Goal: Transaction & Acquisition: Book appointment/travel/reservation

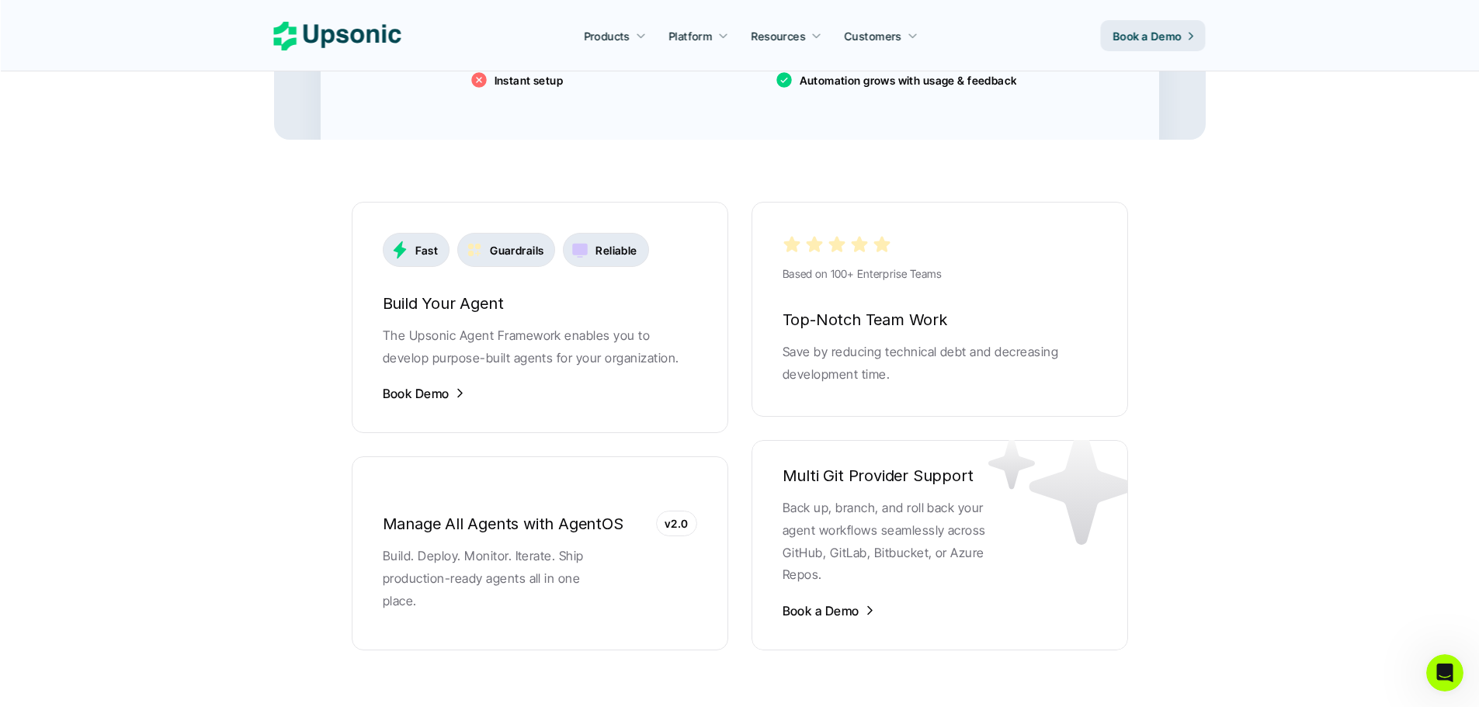
scroll to position [2951, 0]
click at [440, 384] on p "Book Demo" at bounding box center [416, 392] width 67 height 17
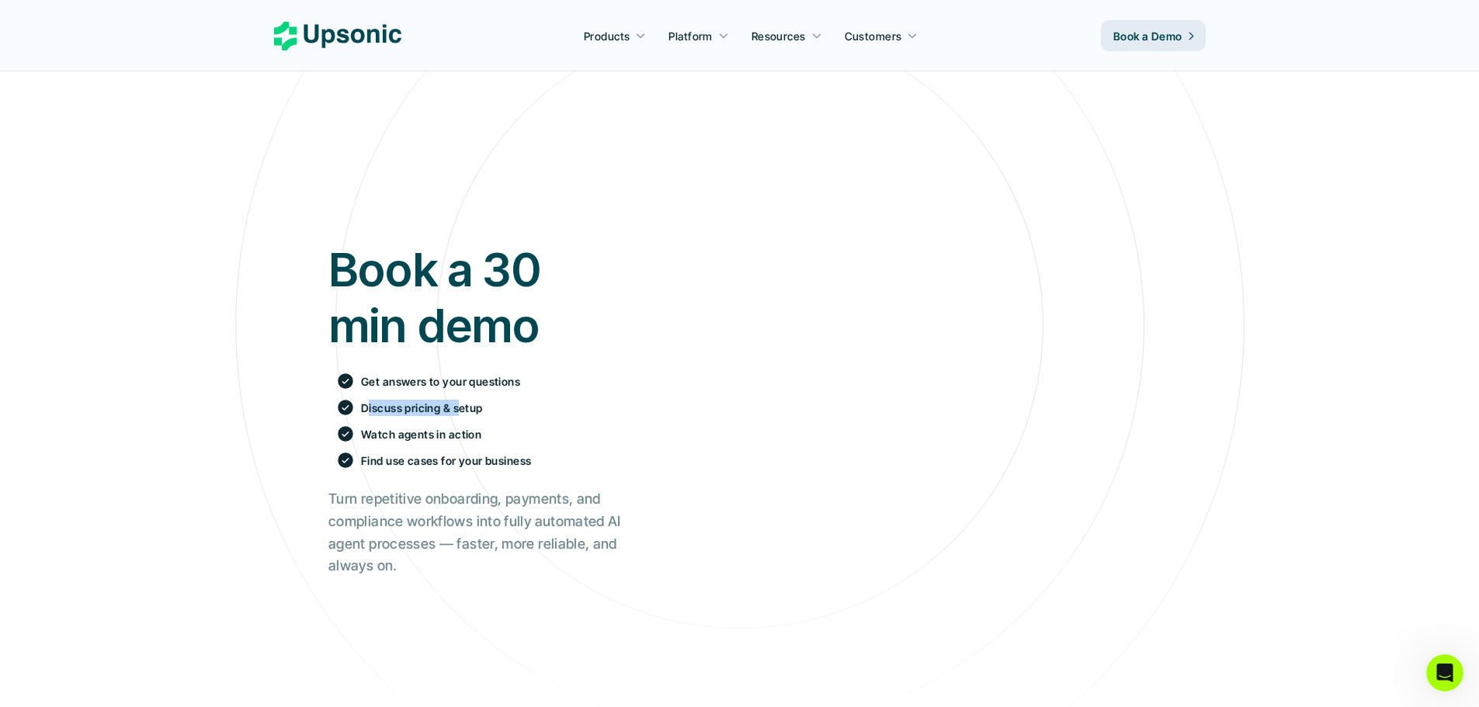
drag, startPoint x: 369, startPoint y: 406, endPoint x: 461, endPoint y: 412, distance: 91.8
click at [461, 412] on p "Discuss pricing & setup" at bounding box center [422, 408] width 122 height 16
drag, startPoint x: 369, startPoint y: 434, endPoint x: 447, endPoint y: 441, distance: 78.7
click at [468, 437] on p "Watch agents in action" at bounding box center [421, 434] width 120 height 16
drag, startPoint x: 375, startPoint y: 458, endPoint x: 695, endPoint y: 327, distance: 345.8
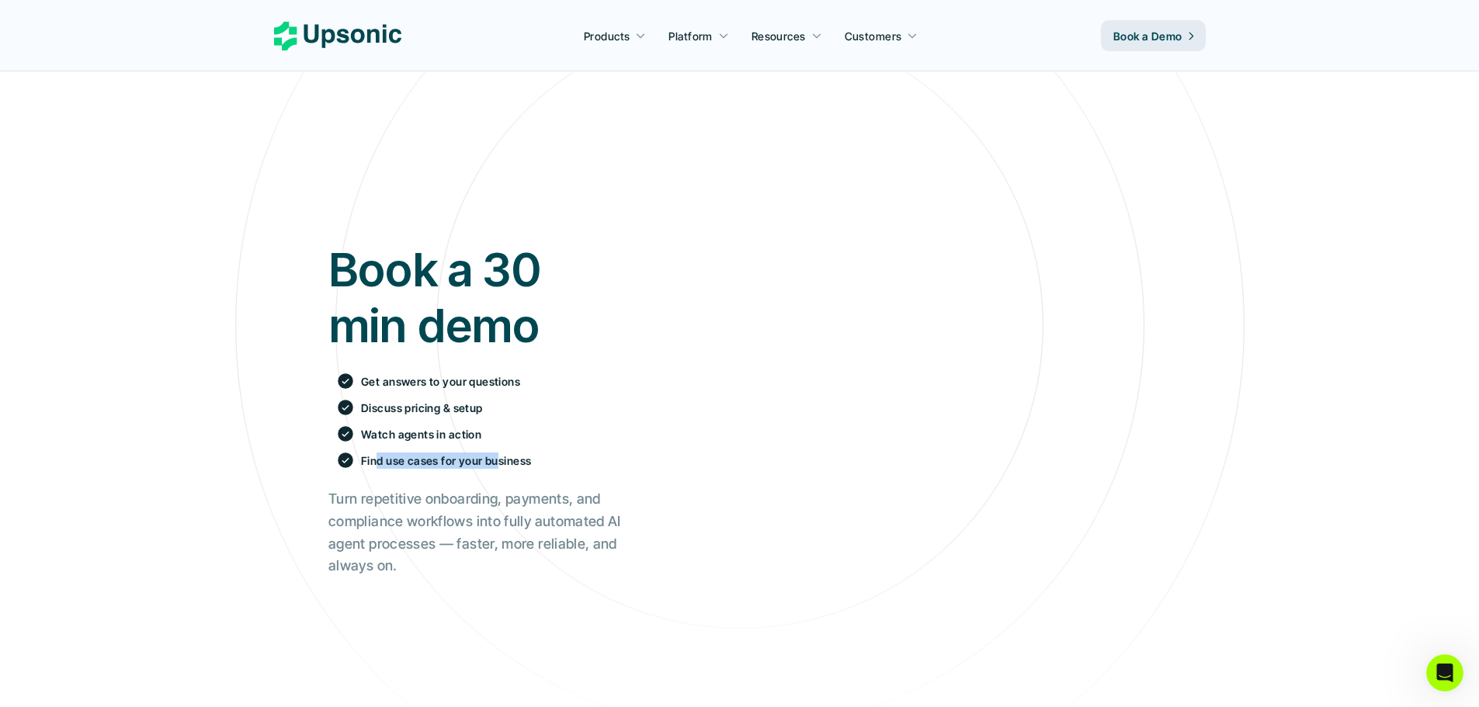
click at [501, 457] on p "Find use cases for your business" at bounding box center [446, 461] width 170 height 16
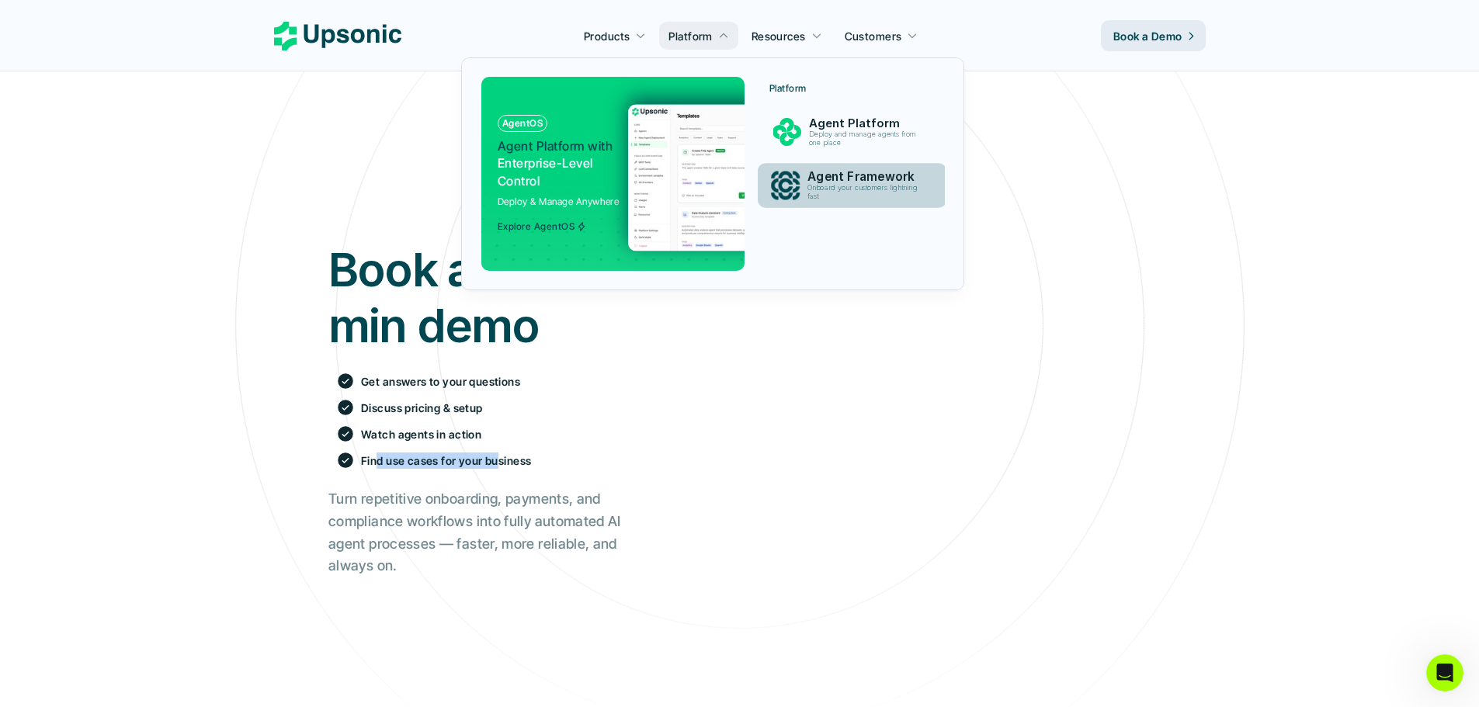
click at [869, 184] on p "Onboard your customers lightning fast" at bounding box center [866, 192] width 116 height 17
click at [826, 186] on p "Onboard your customers lightning fast" at bounding box center [866, 192] width 116 height 17
click at [826, 186] on p "Onboard your customers lightning fast" at bounding box center [866, 193] width 119 height 18
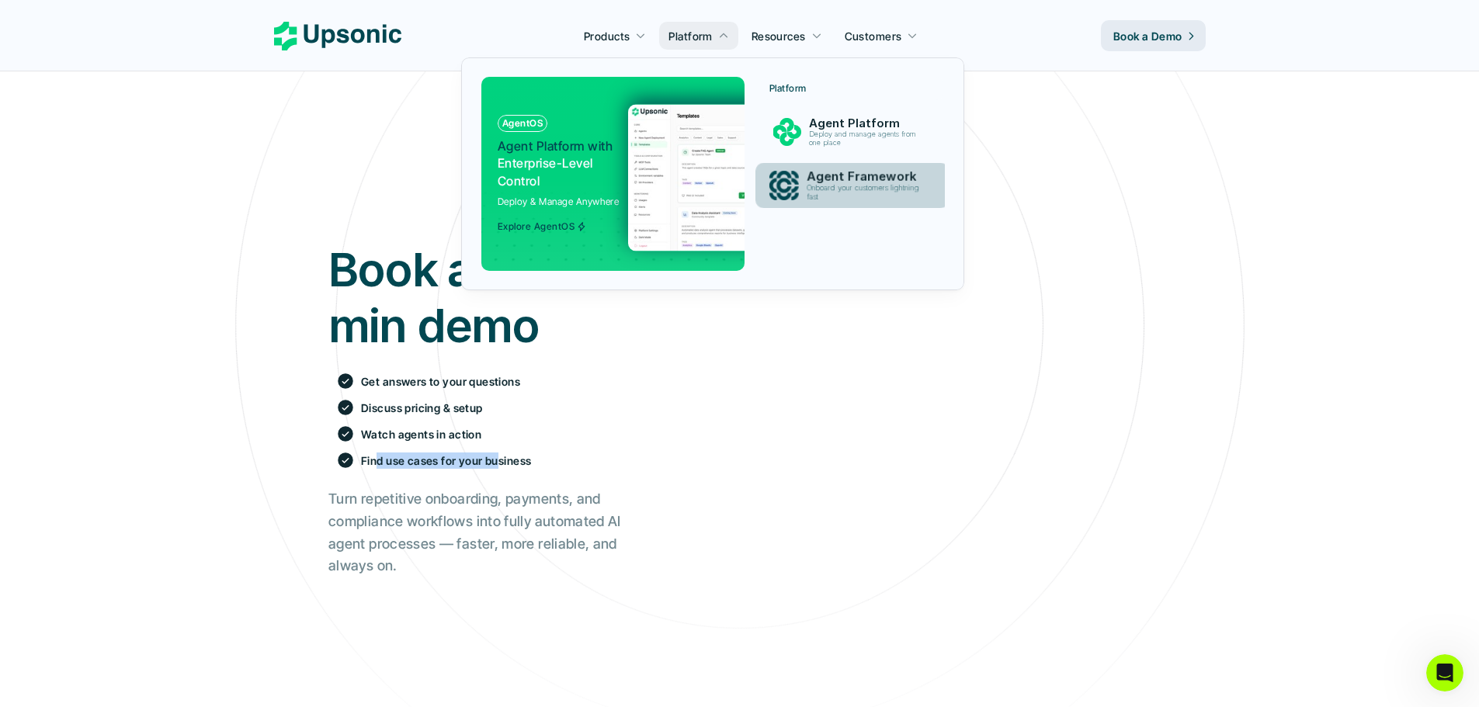
click at [826, 186] on p "Onboard your customers lightning fast" at bounding box center [866, 193] width 119 height 18
click at [834, 173] on p "Agent Framework" at bounding box center [867, 176] width 120 height 15
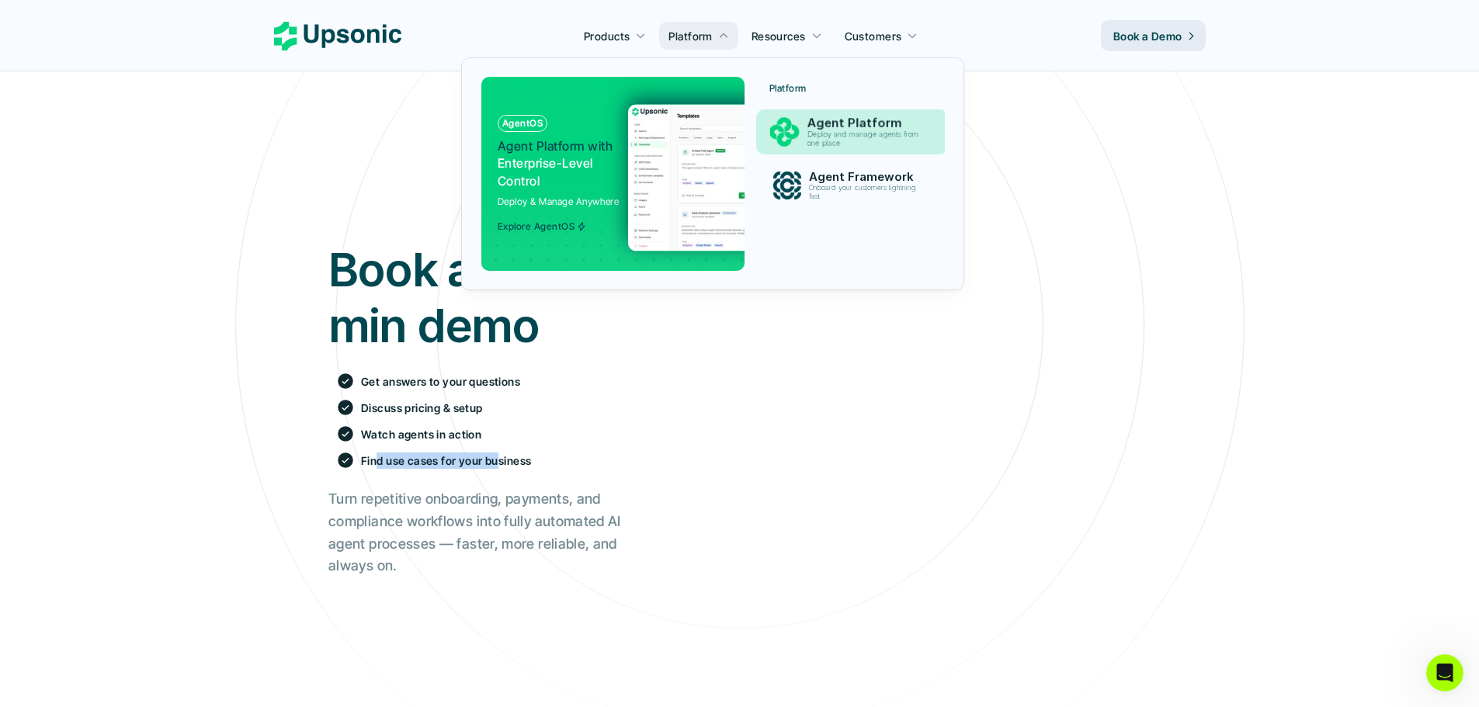
click at [833, 136] on p "Deploy and manage agents from one place" at bounding box center [866, 138] width 118 height 17
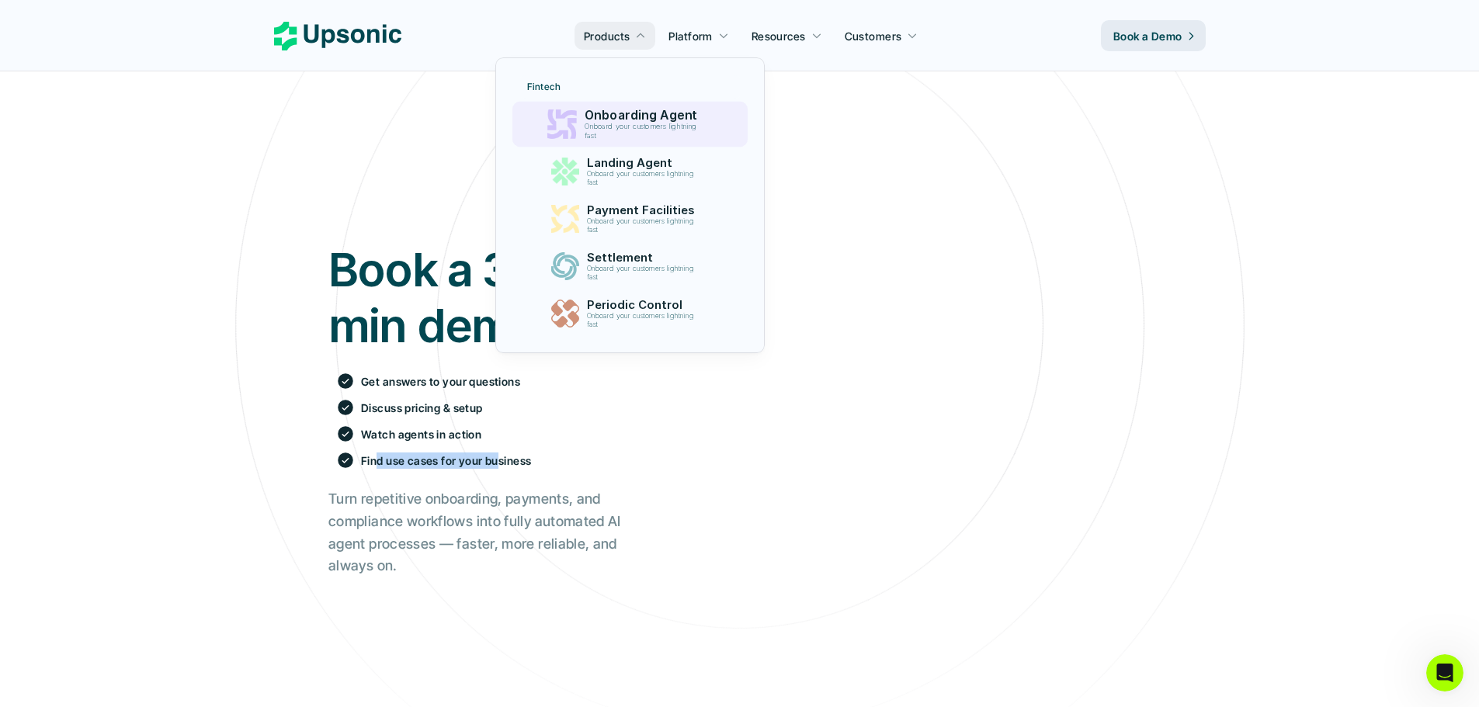
click at [620, 125] on p "Onboard your customers lightning fast" at bounding box center [644, 132] width 119 height 18
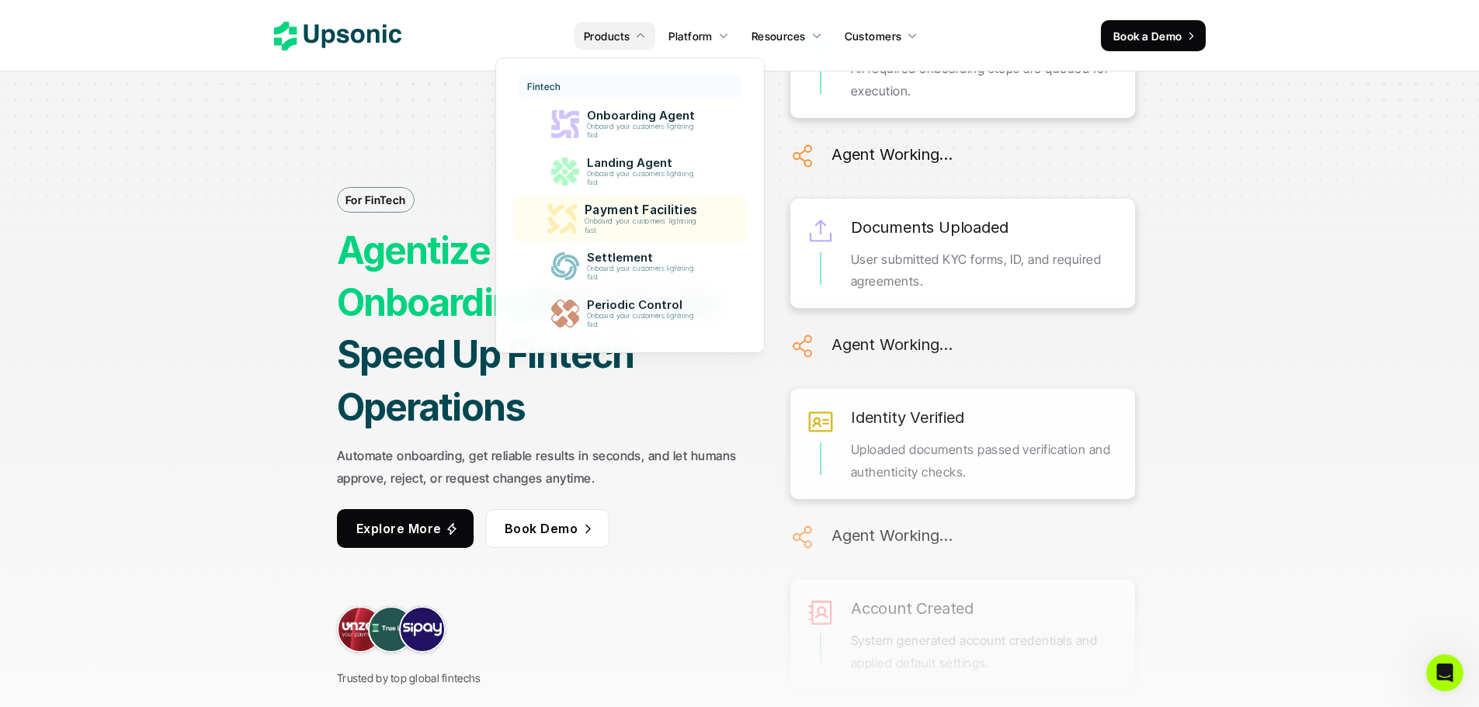
click at [664, 221] on p "Onboard your customers lightning fast" at bounding box center [644, 226] width 119 height 18
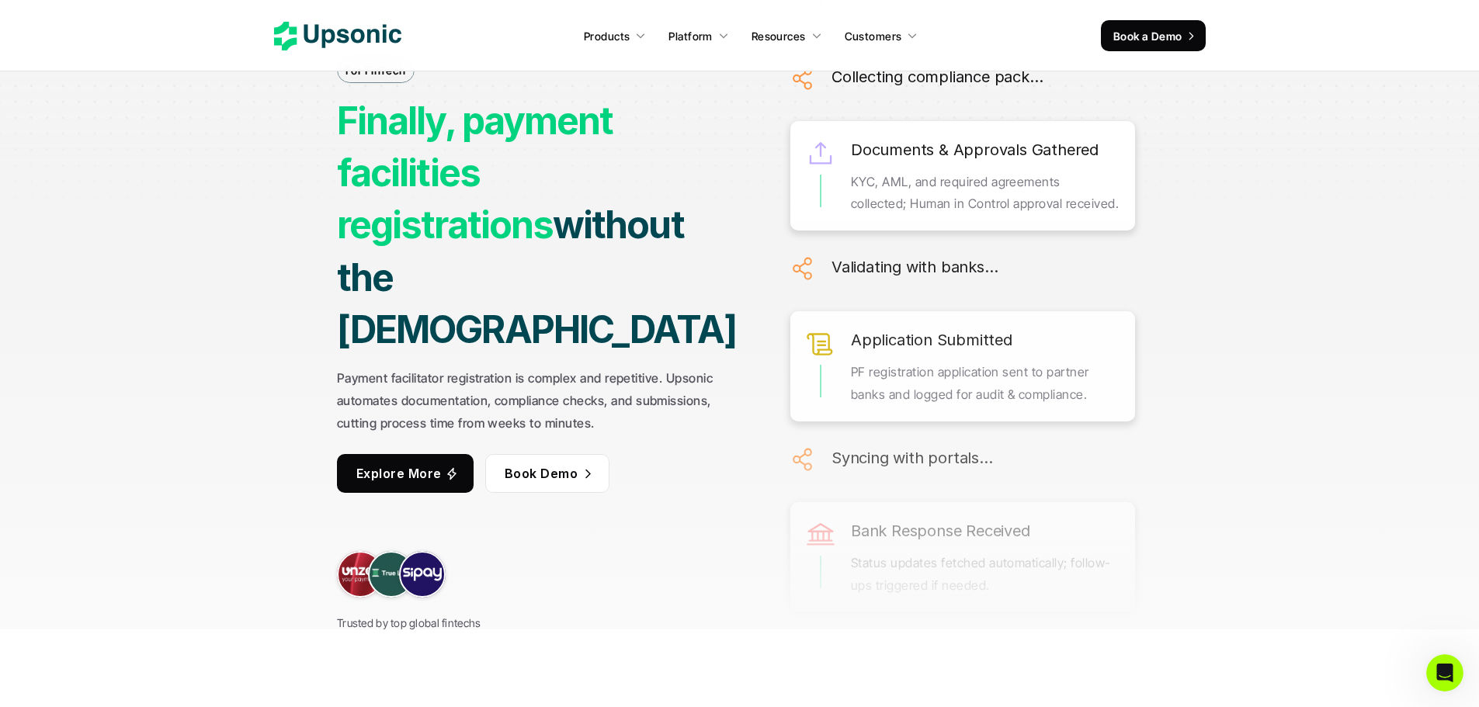
click at [426, 462] on p "Explore More" at bounding box center [398, 473] width 85 height 23
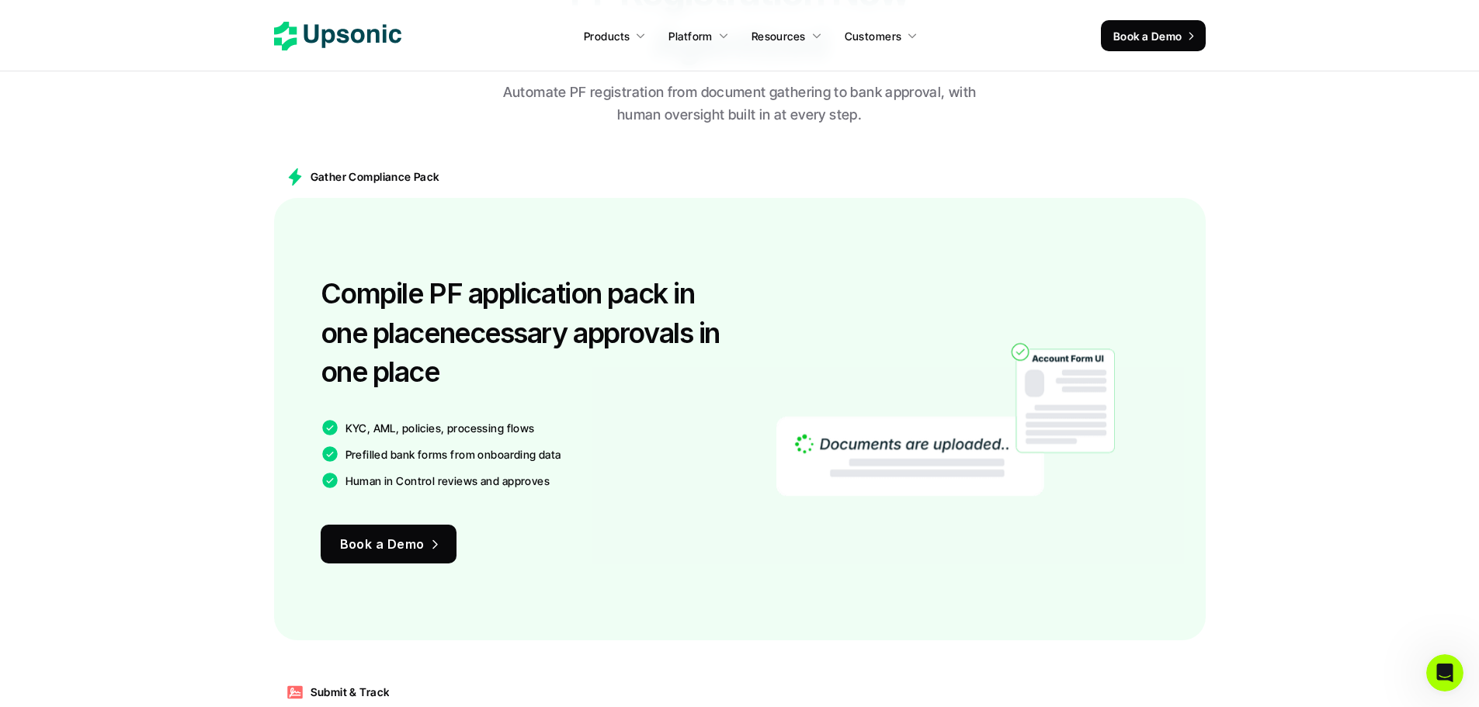
scroll to position [1053, 0]
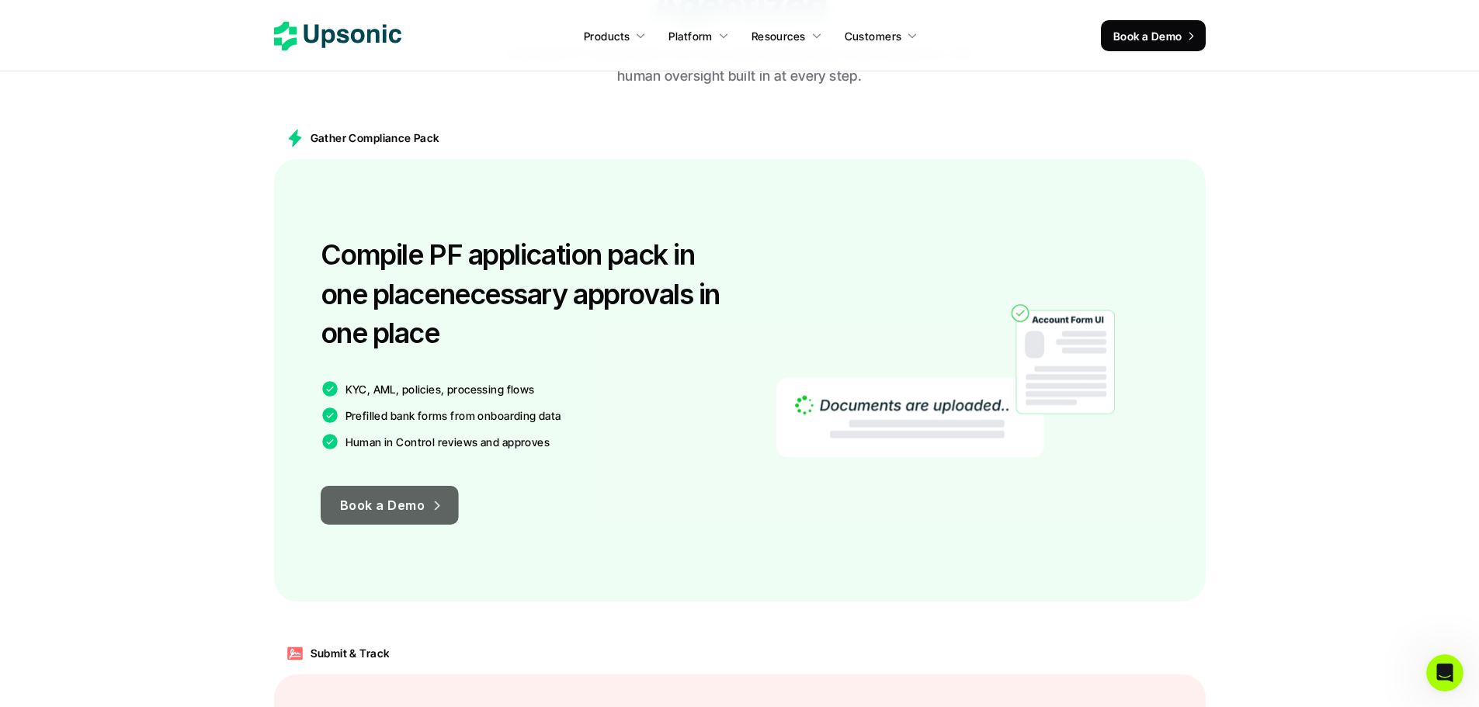
click at [426, 494] on link "Book a Demo" at bounding box center [389, 505] width 138 height 39
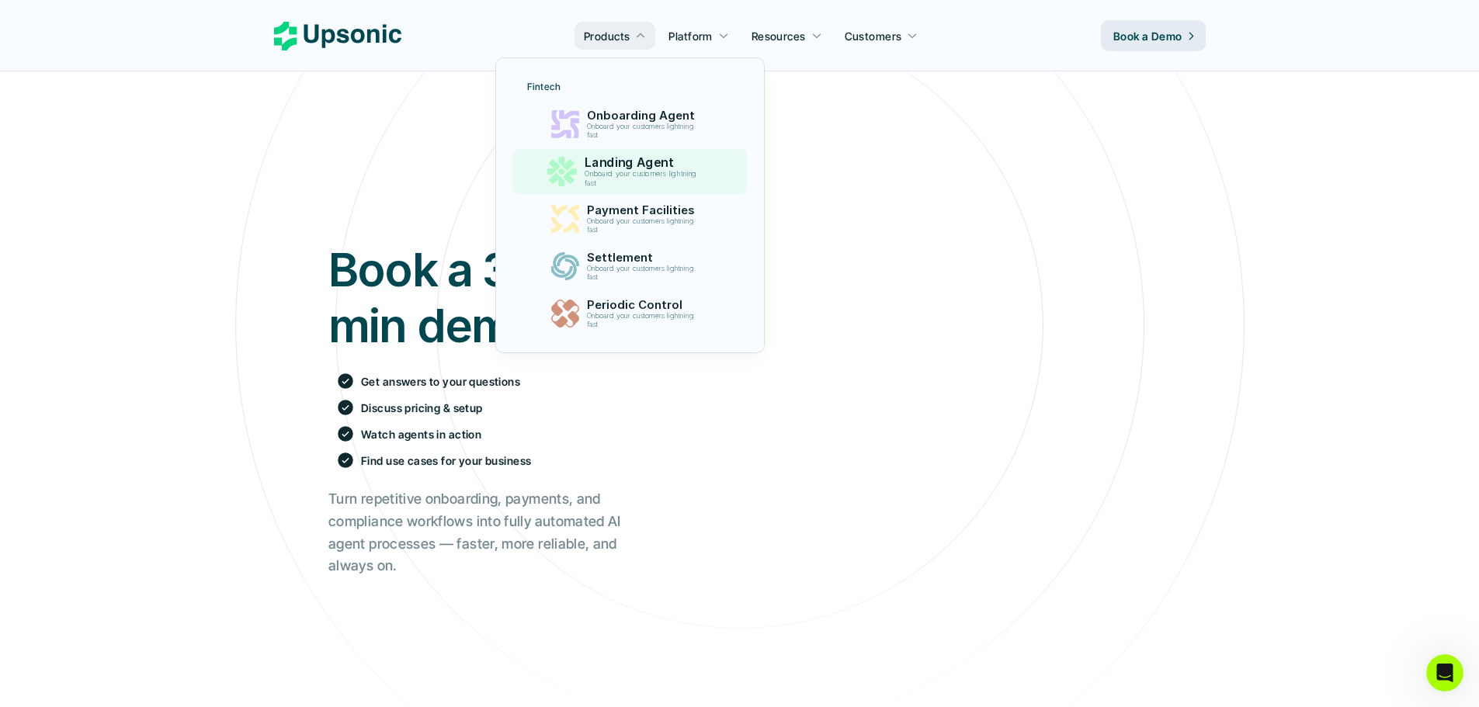
click at [658, 165] on p "Landing Agent" at bounding box center [645, 162] width 120 height 15
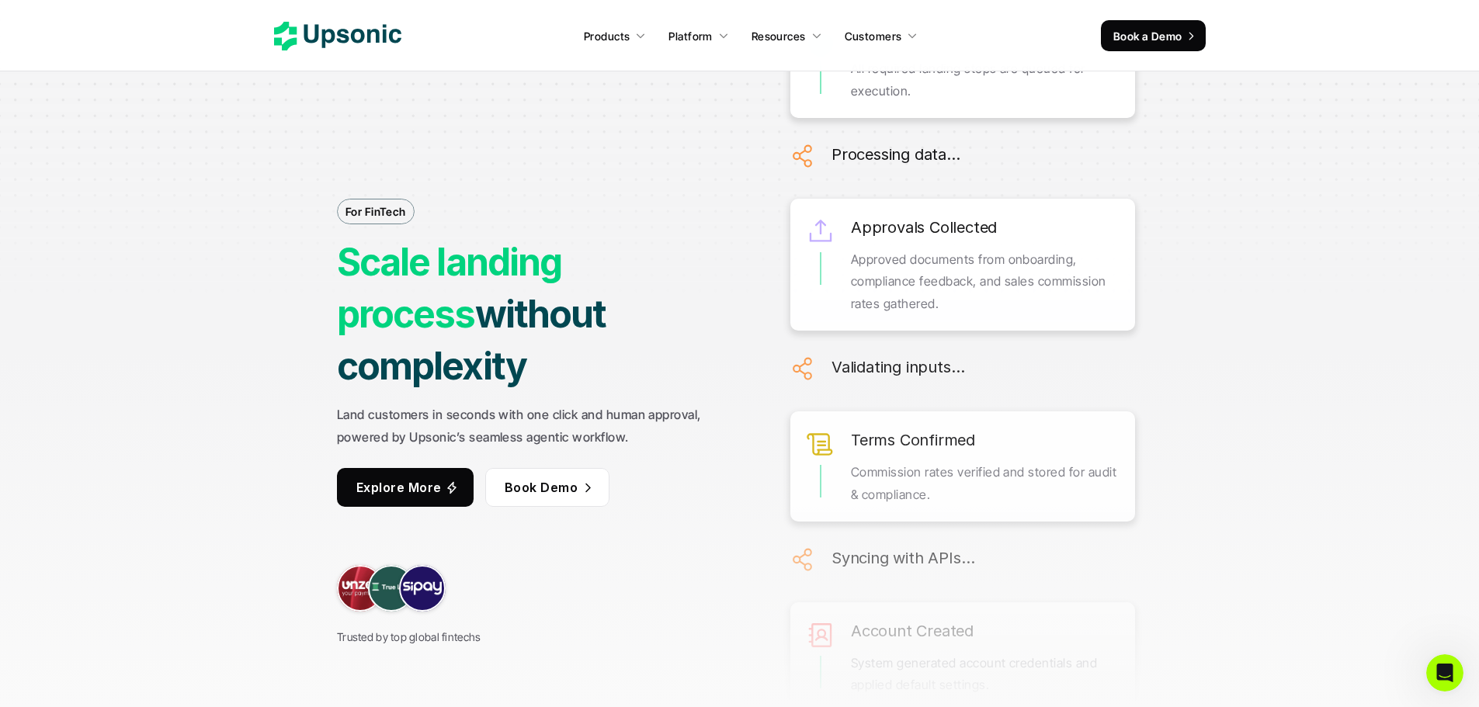
scroll to position [78, 0]
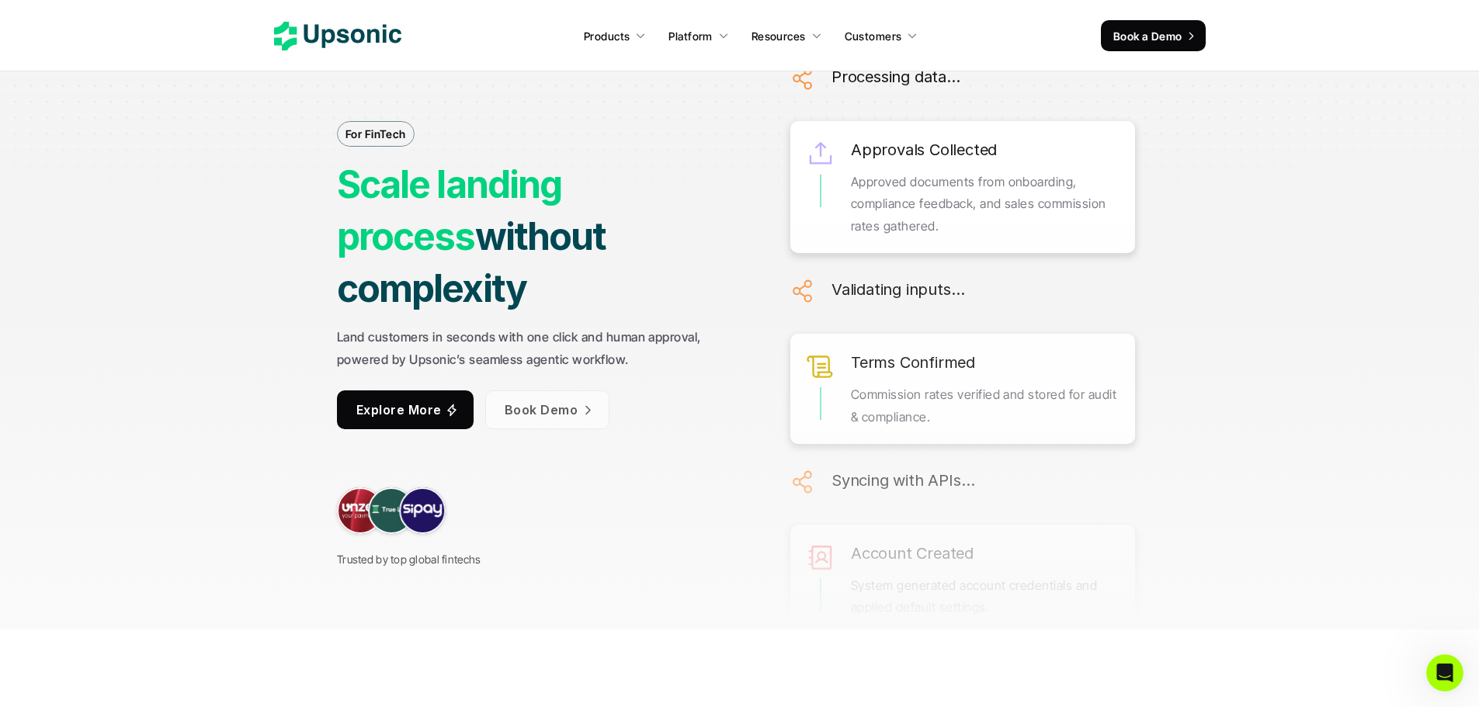
click at [575, 399] on p "Book Demo" at bounding box center [540, 410] width 73 height 23
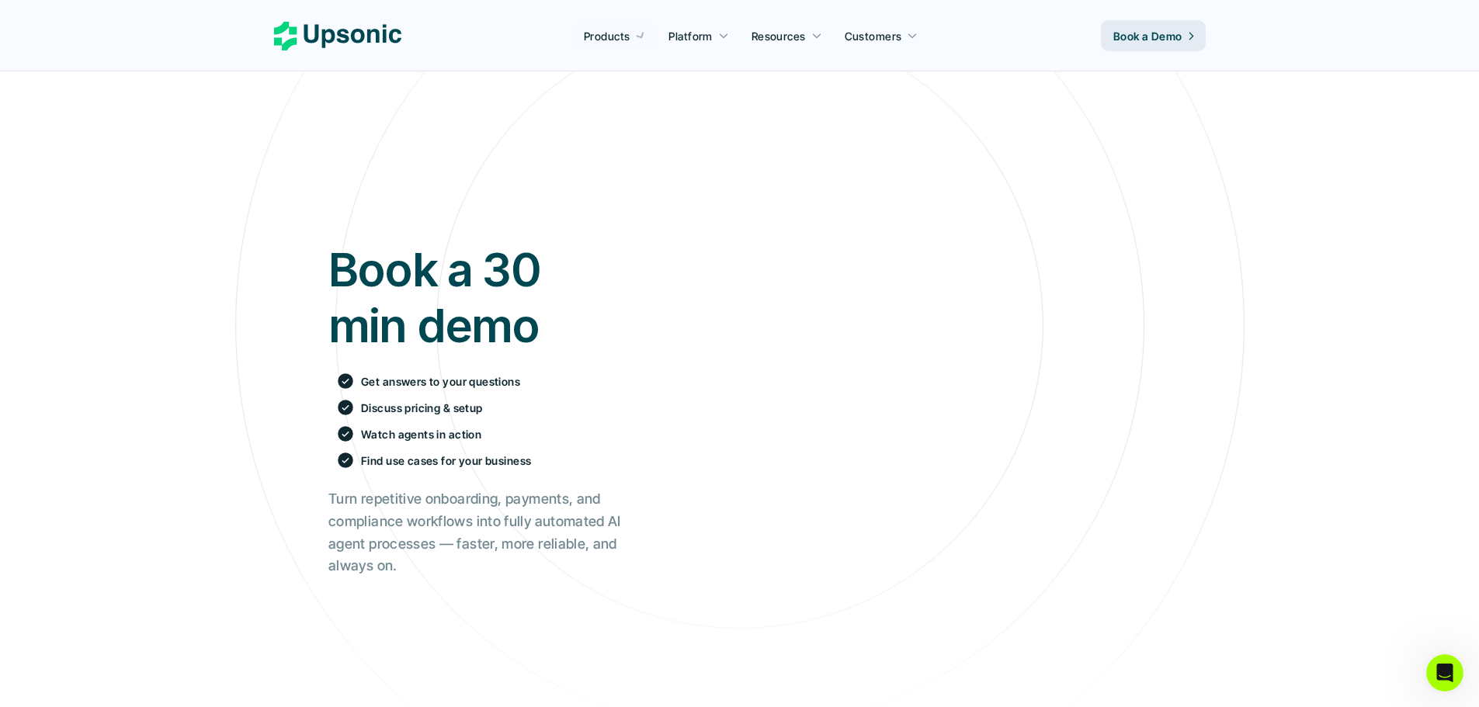
click at [364, 37] on use at bounding box center [337, 36] width 127 height 29
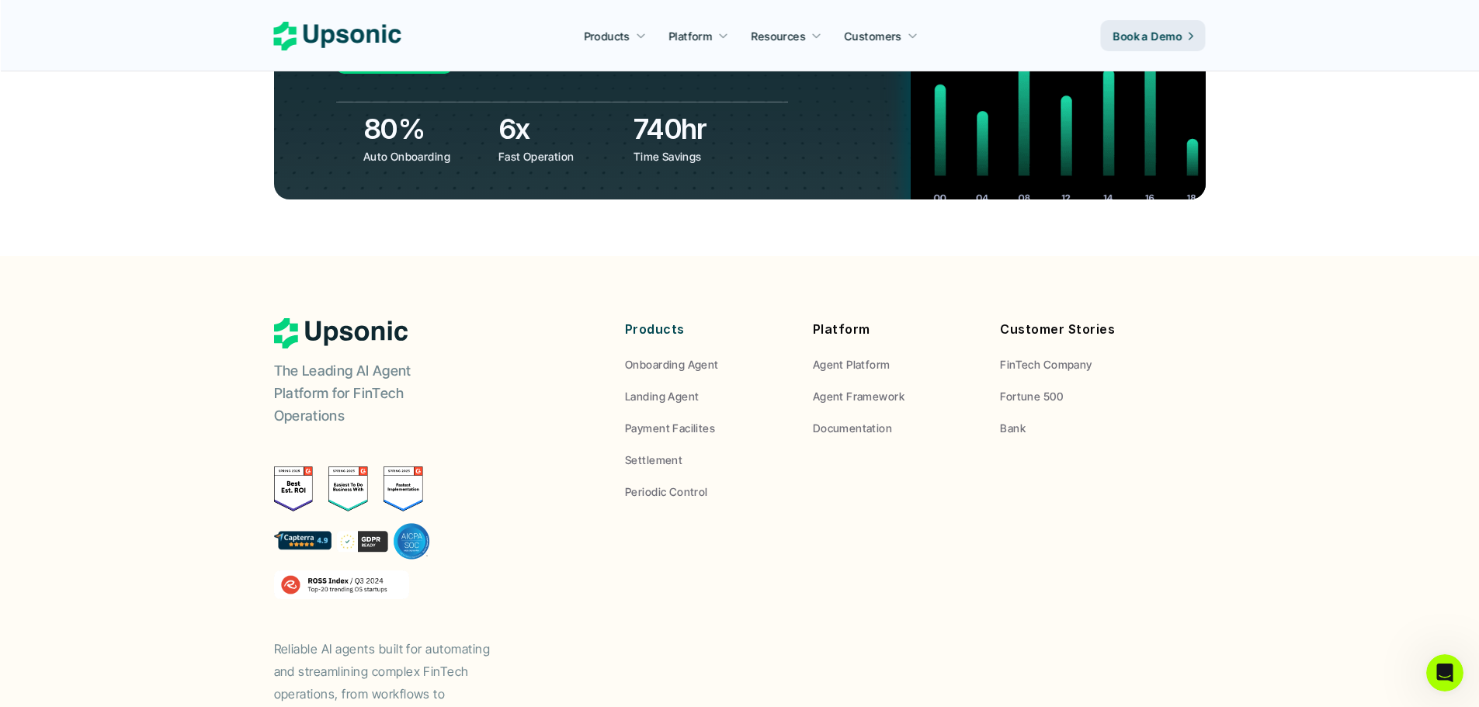
scroll to position [5747, 0]
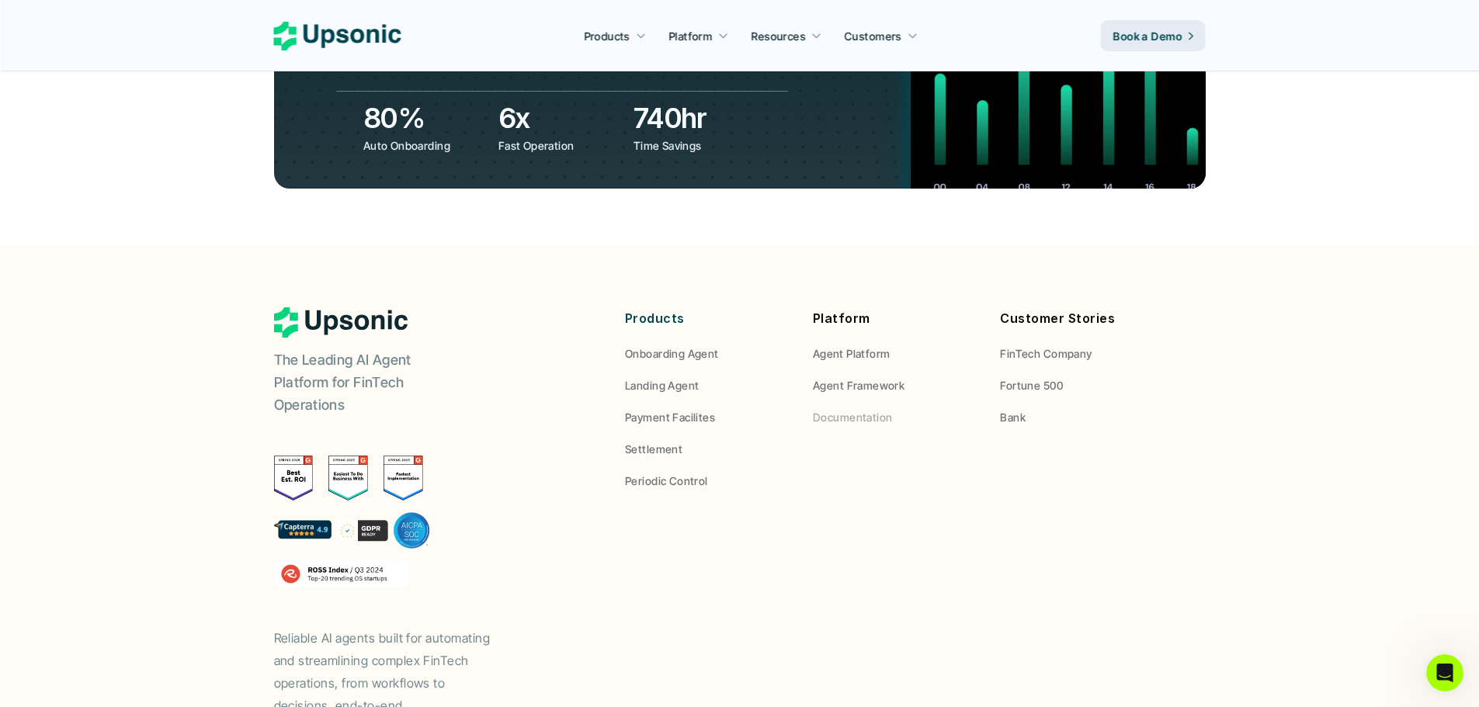
click at [857, 377] on p "Agent Framework" at bounding box center [859, 385] width 92 height 16
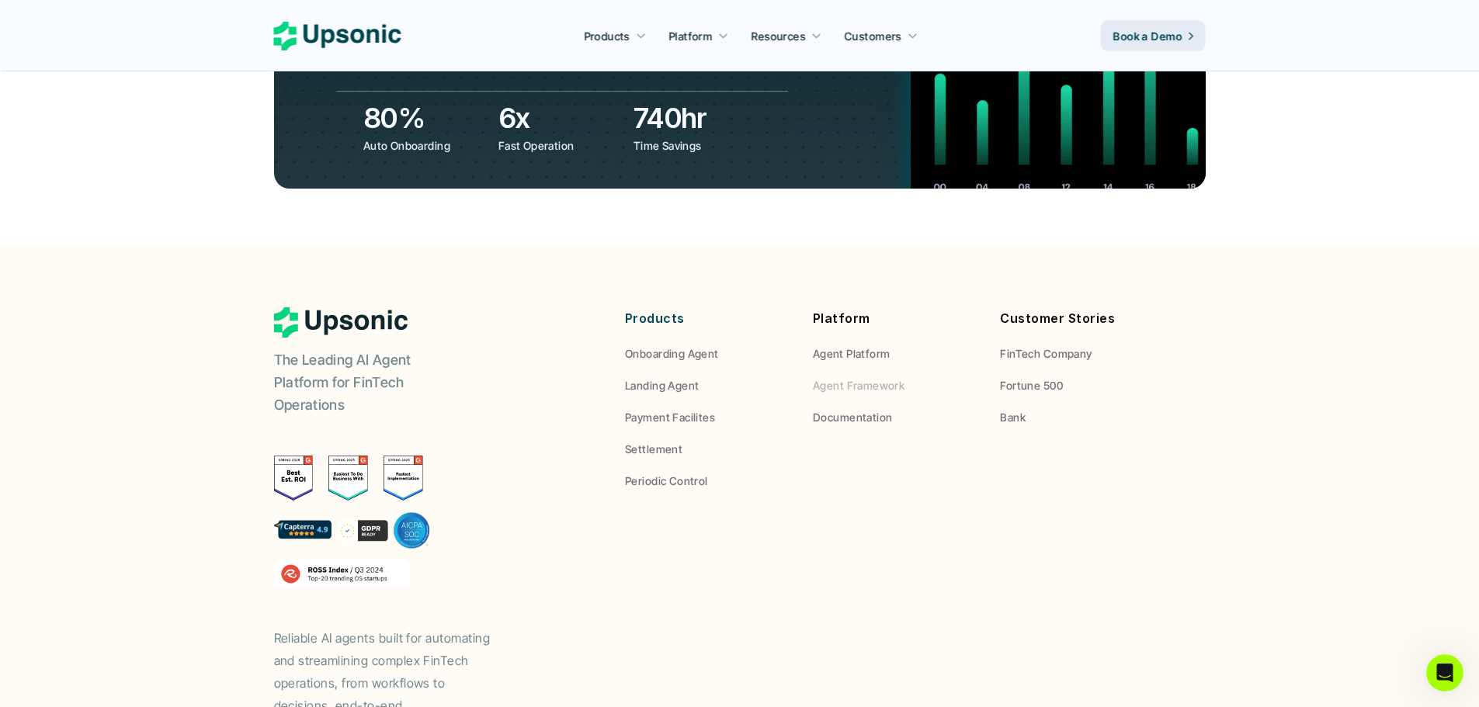
click at [857, 377] on p "Agent Framework" at bounding box center [859, 385] width 92 height 16
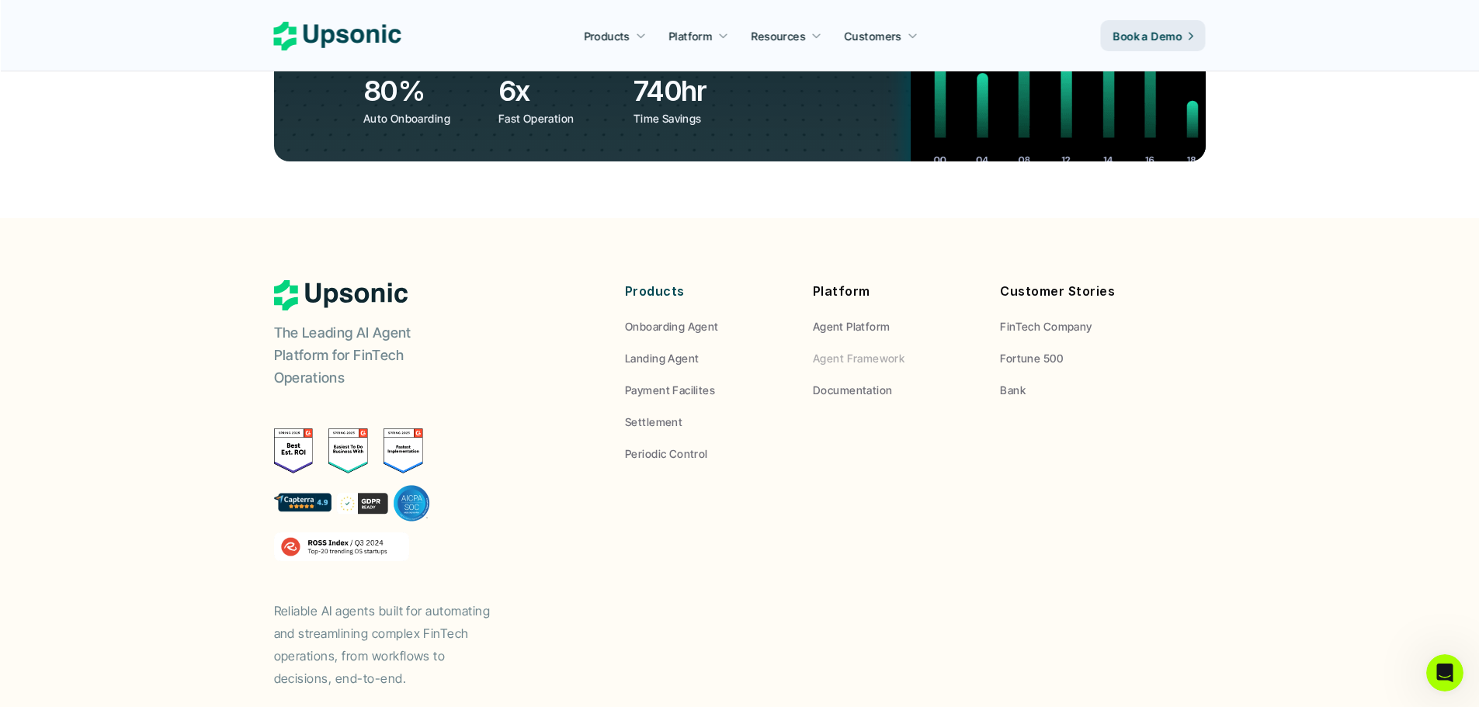
scroll to position [5782, 0]
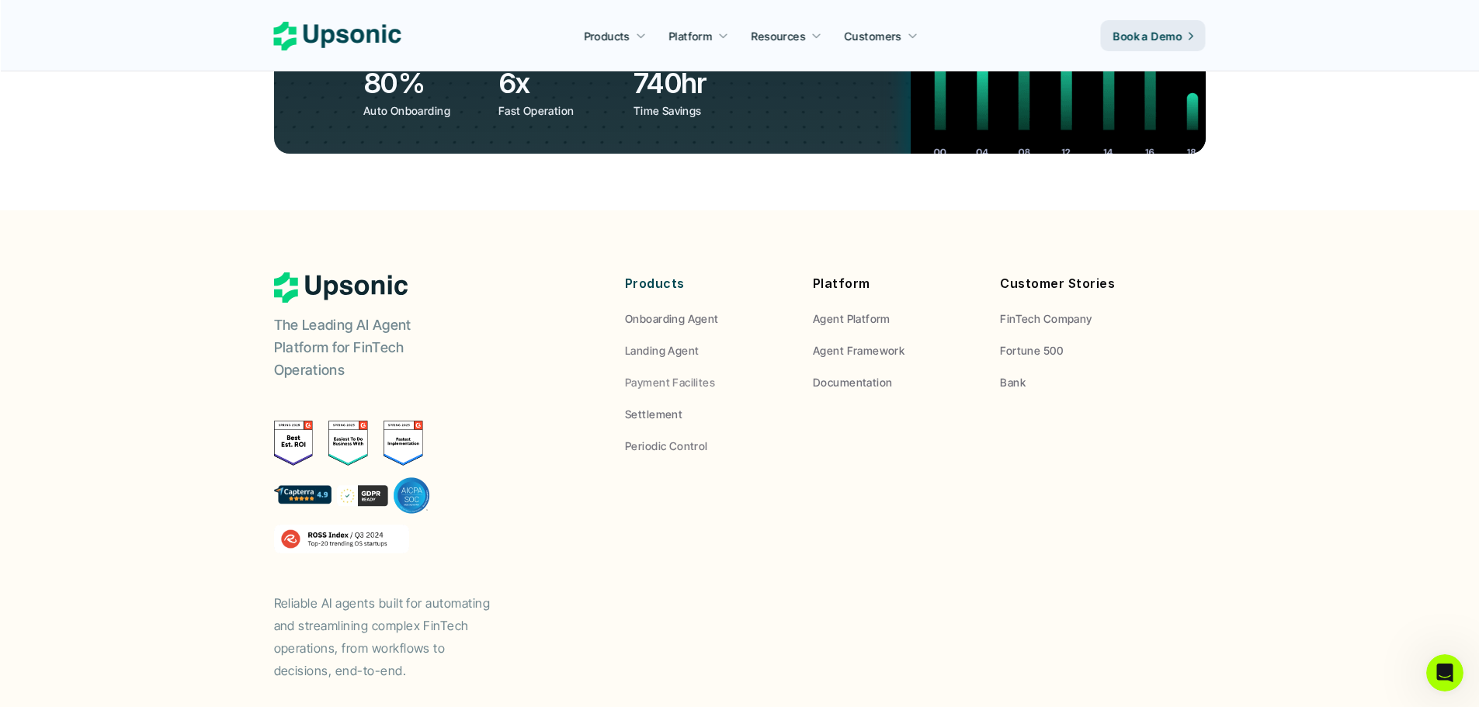
click at [835, 311] on p "Agent Platform" at bounding box center [852, 319] width 78 height 16
click at [655, 311] on p "Onboarding Agent" at bounding box center [672, 319] width 94 height 16
